Goal: Task Accomplishment & Management: Manage account settings

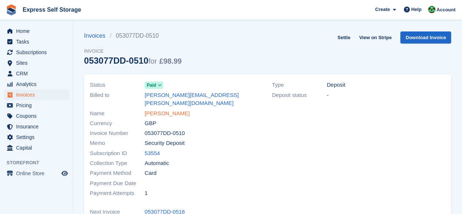
click at [157, 109] on link "[PERSON_NAME]" at bounding box center [167, 113] width 45 height 8
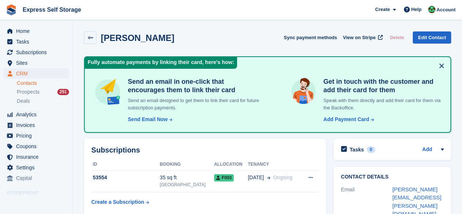
scroll to position [37, 0]
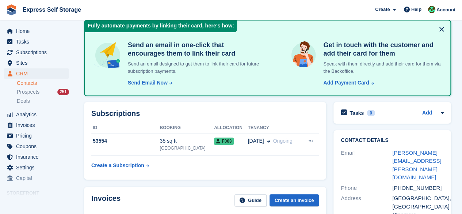
click at [442, 31] on button at bounding box center [441, 29] width 12 height 12
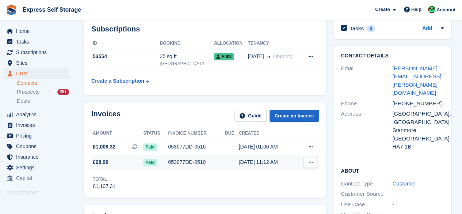
click at [129, 164] on span "£98.99" at bounding box center [117, 162] width 52 height 8
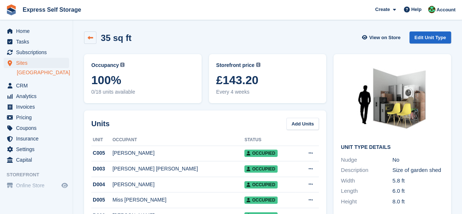
click at [95, 37] on link at bounding box center [90, 37] width 12 height 12
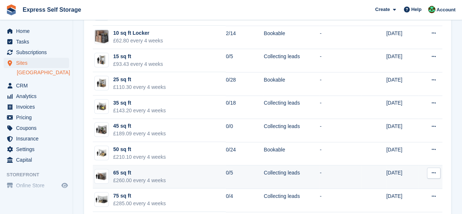
scroll to position [183, 0]
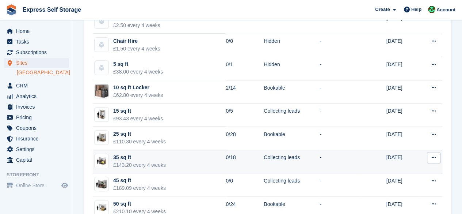
click at [122, 156] on div "35 sq ft" at bounding box center [139, 157] width 53 height 8
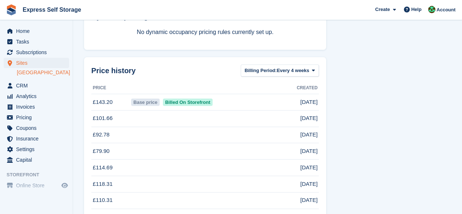
scroll to position [466, 0]
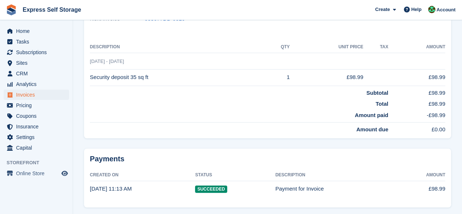
scroll to position [173, 0]
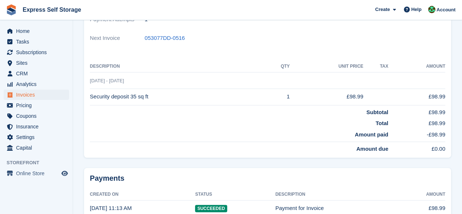
drag, startPoint x: 361, startPoint y: 88, endPoint x: 349, endPoint y: 88, distance: 12.4
click at [349, 88] on tr "Security deposit 35 sq ft 1 £98.99 £98.99" at bounding box center [267, 96] width 355 height 16
copy tr "98.99"
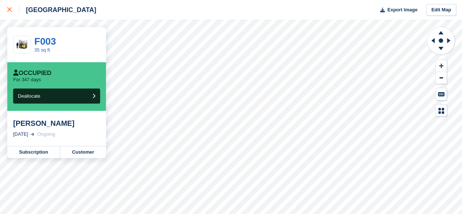
click at [11, 9] on icon at bounding box center [9, 9] width 4 height 4
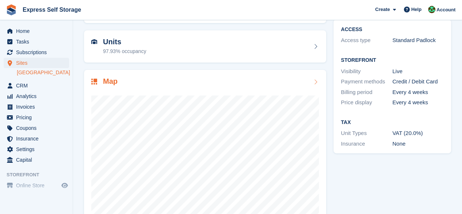
scroll to position [97, 0]
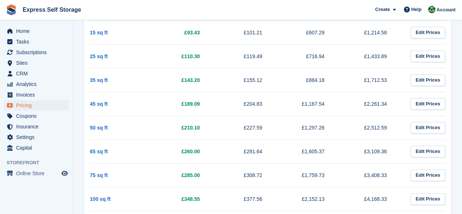
scroll to position [292, 0]
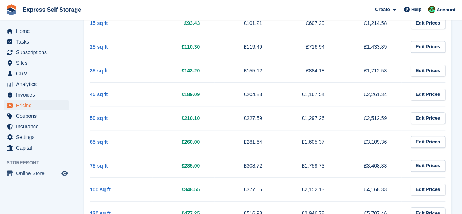
click at [101, 64] on td "35 sq ft" at bounding box center [121, 70] width 62 height 24
click at [96, 72] on link "35 sq ft" at bounding box center [99, 71] width 18 height 6
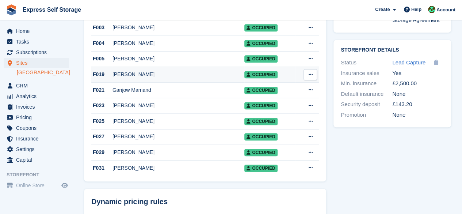
scroll to position [292, 0]
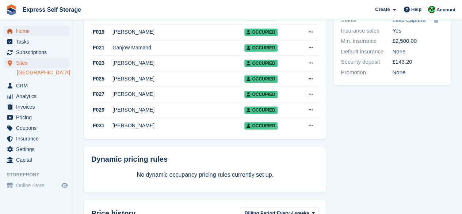
click at [38, 32] on span "Home" at bounding box center [38, 31] width 44 height 10
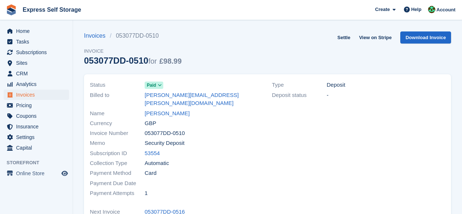
click at [257, 207] on div "Next Invoice 053077DD-0516" at bounding box center [267, 212] width 355 height 10
click at [42, 26] on span "Home" at bounding box center [38, 31] width 44 height 10
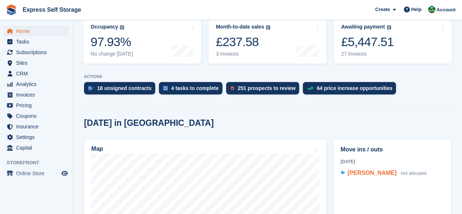
scroll to position [219, 0]
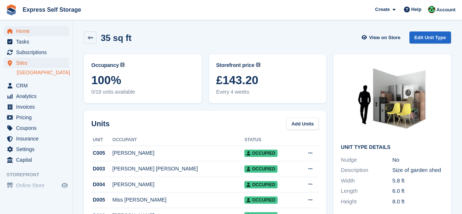
scroll to position [466, 0]
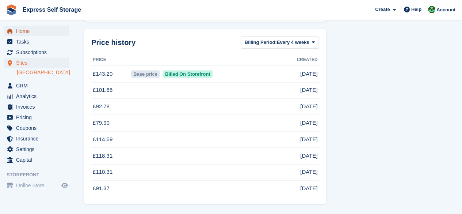
click at [21, 34] on span "Home" at bounding box center [38, 31] width 44 height 10
